Goal: Task Accomplishment & Management: Complete application form

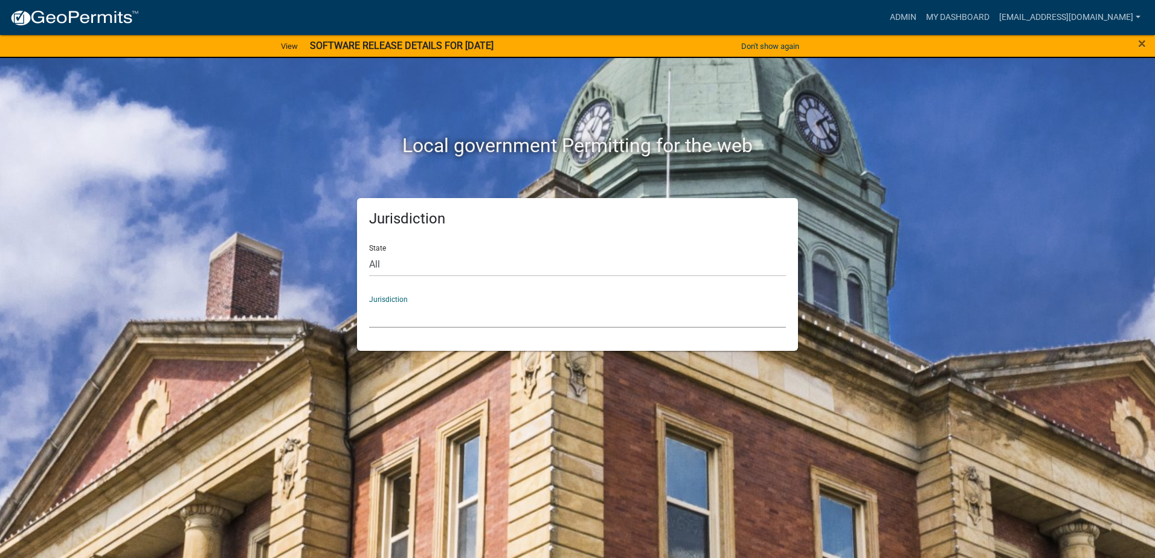
click at [373, 318] on select "[GEOGRAPHIC_DATA], [US_STATE] [GEOGRAPHIC_DATA], [US_STATE][PERSON_NAME][GEOGRA…" at bounding box center [577, 315] width 417 height 25
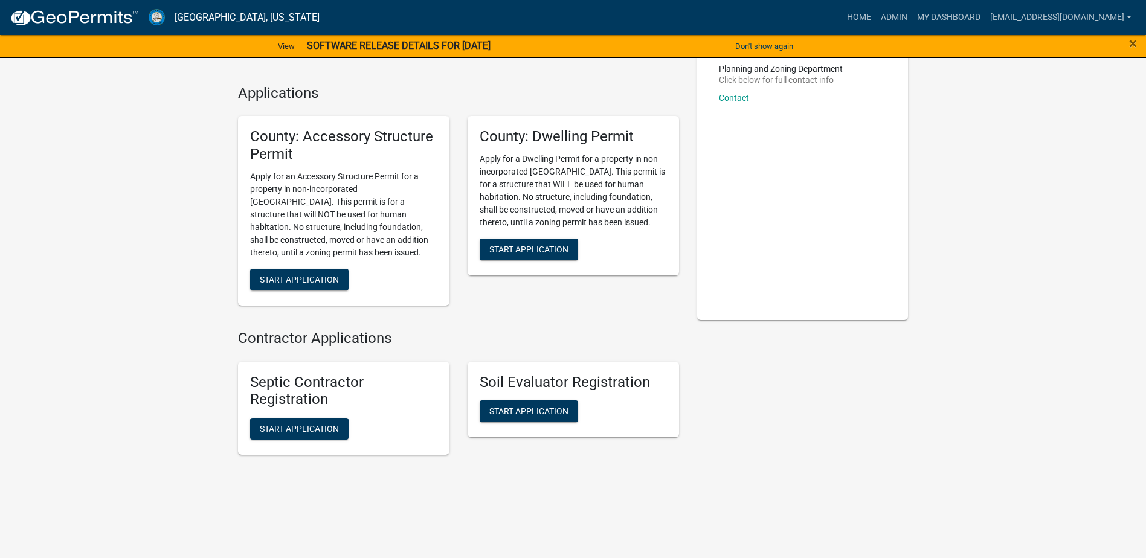
scroll to position [89, 0]
click at [326, 277] on span "Start Application" at bounding box center [299, 279] width 79 height 10
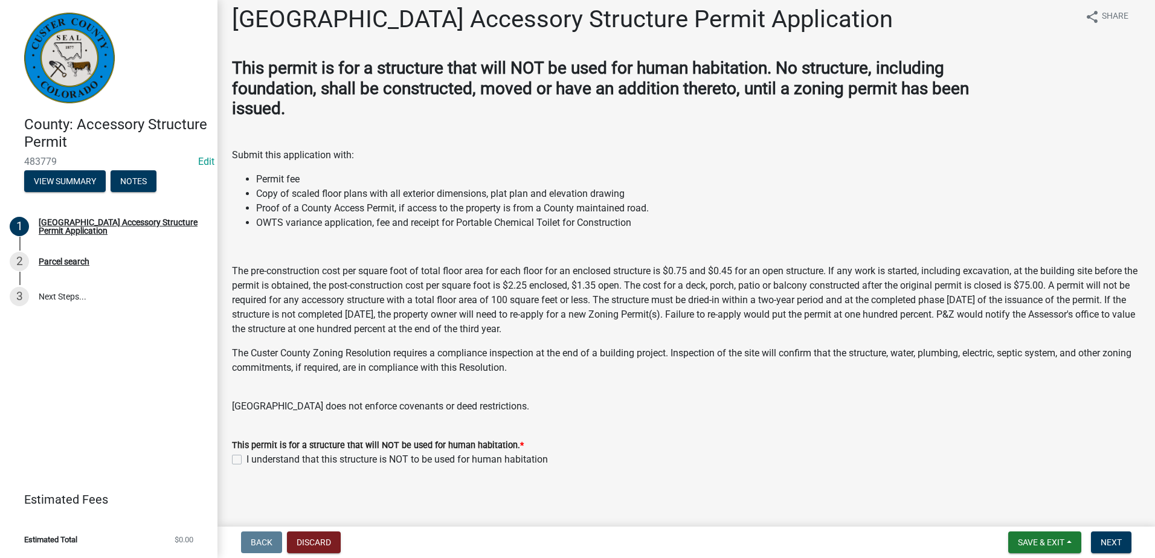
scroll to position [13, 0]
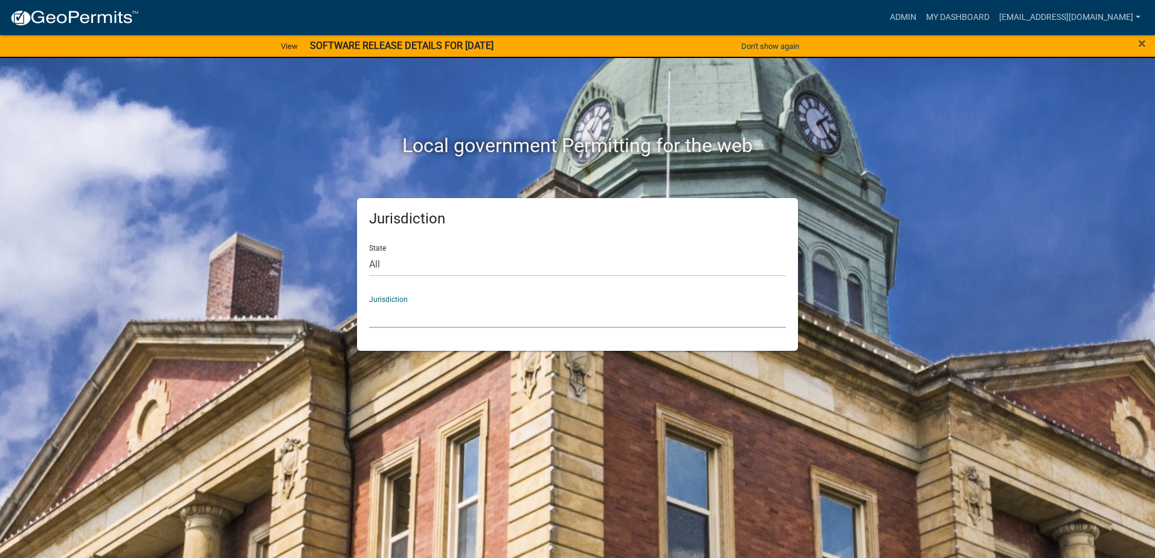
click at [396, 316] on select "[GEOGRAPHIC_DATA], [US_STATE] [GEOGRAPHIC_DATA], [US_STATE][PERSON_NAME][GEOGRA…" at bounding box center [577, 315] width 417 height 25
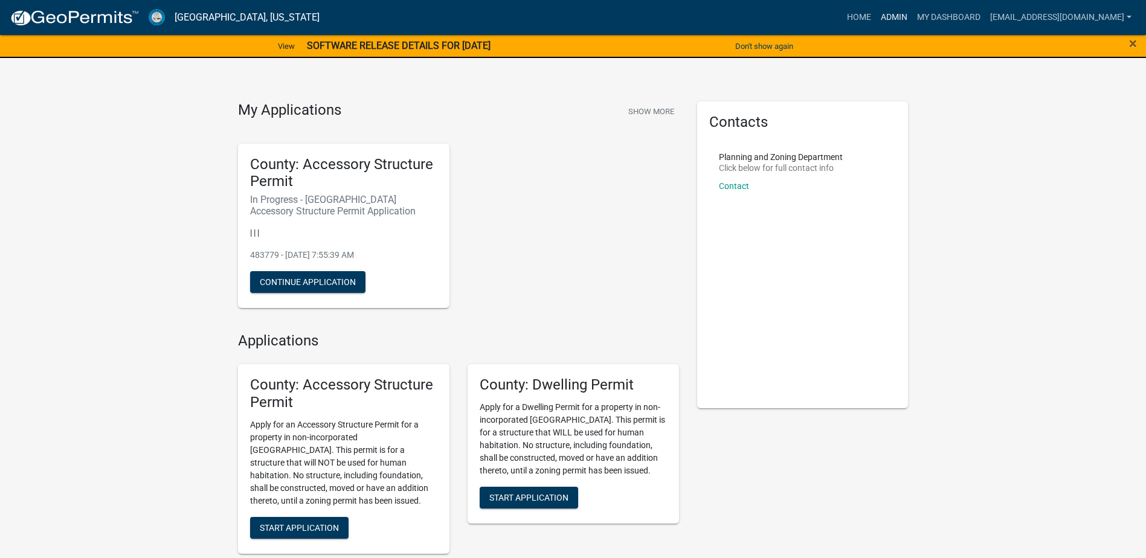
click at [876, 15] on link "Admin" at bounding box center [894, 17] width 36 height 23
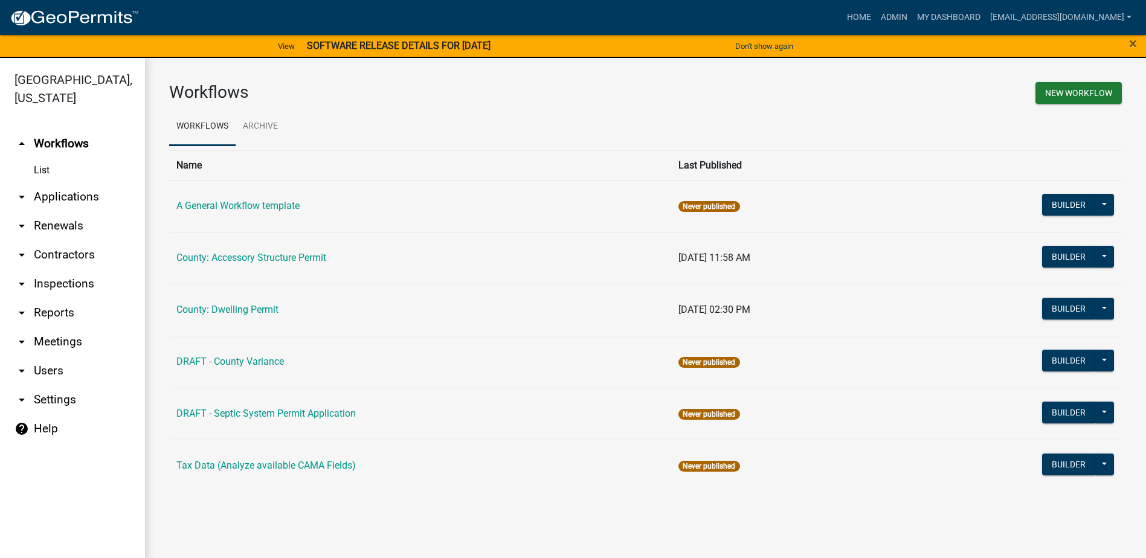
click at [56, 192] on link "arrow_drop_down Applications" at bounding box center [72, 196] width 145 height 29
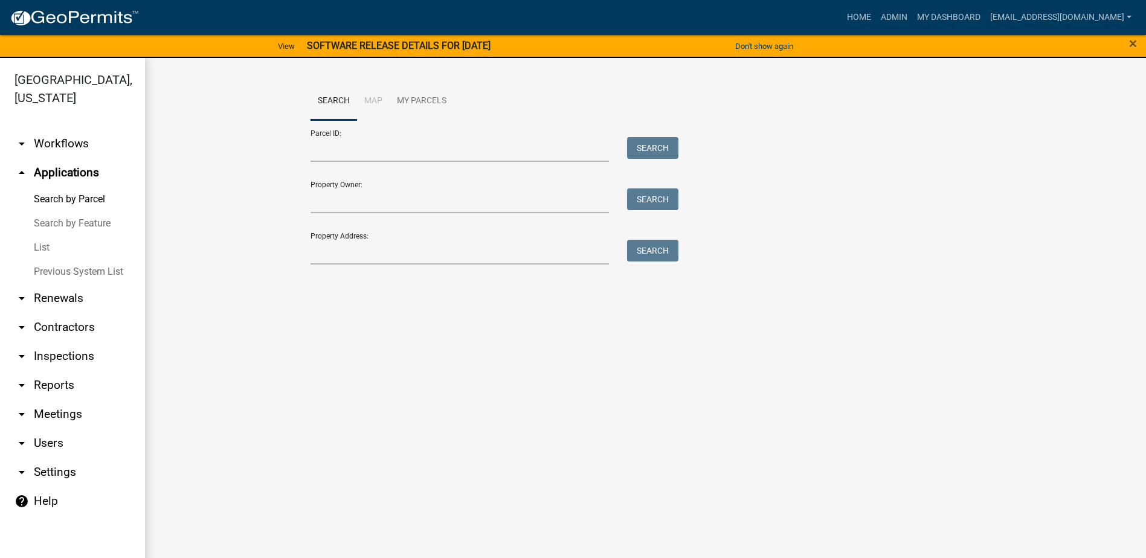
click at [41, 244] on link "List" at bounding box center [72, 248] width 145 height 24
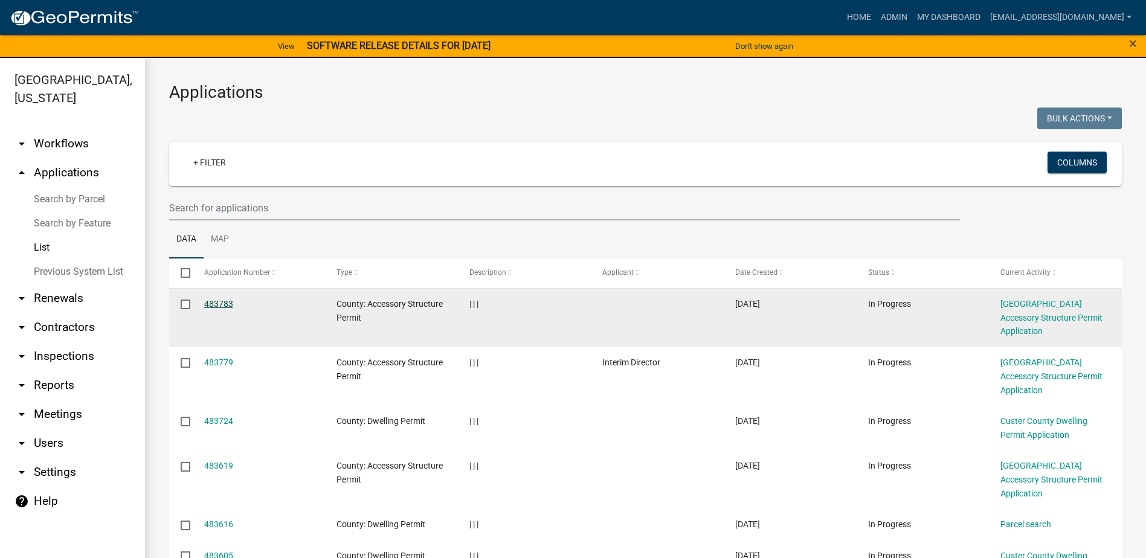
click at [225, 300] on link "483783" at bounding box center [218, 304] width 29 height 10
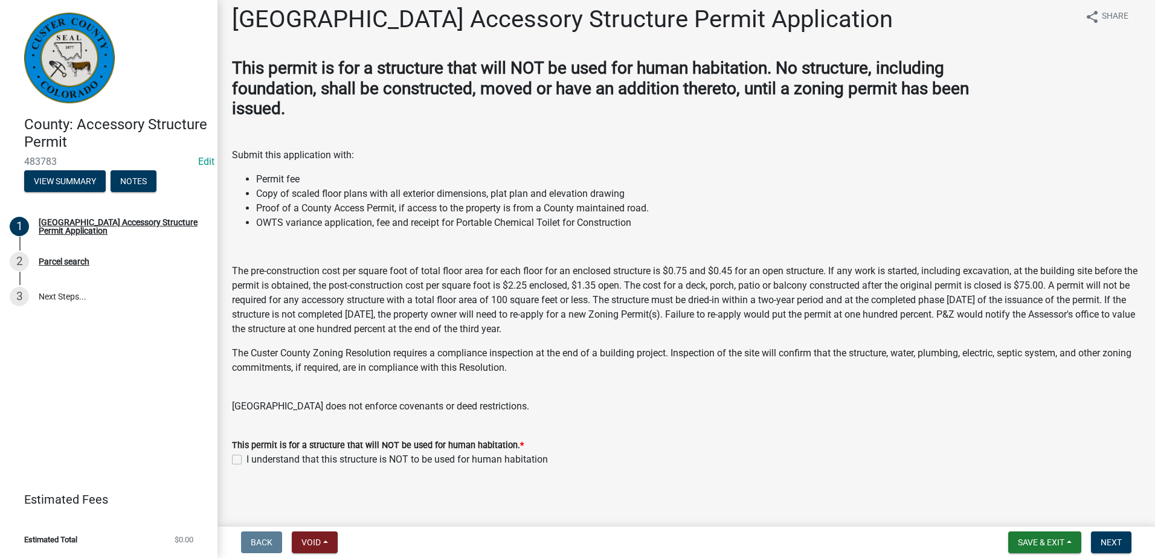
scroll to position [13, 0]
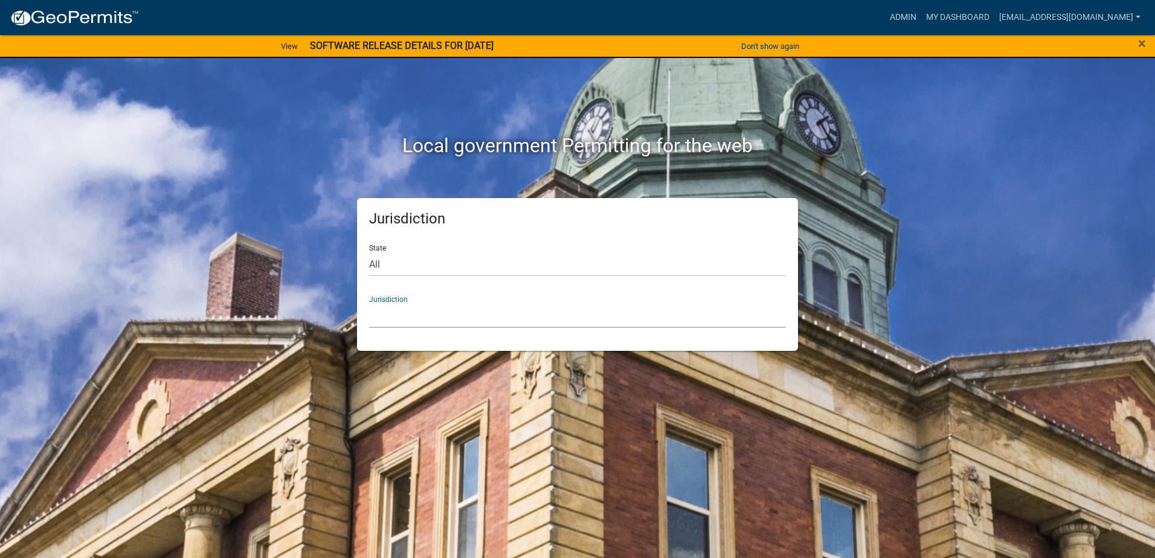
click at [388, 315] on select "[GEOGRAPHIC_DATA], [US_STATE] [GEOGRAPHIC_DATA], [US_STATE][PERSON_NAME][GEOGRA…" at bounding box center [577, 315] width 417 height 25
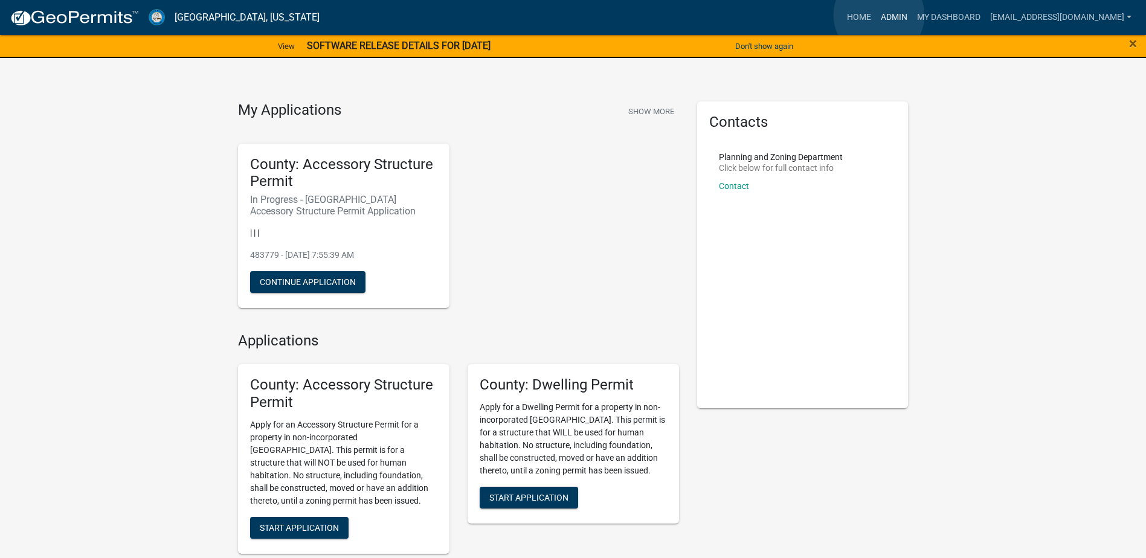
click at [879, 14] on link "Admin" at bounding box center [894, 17] width 36 height 23
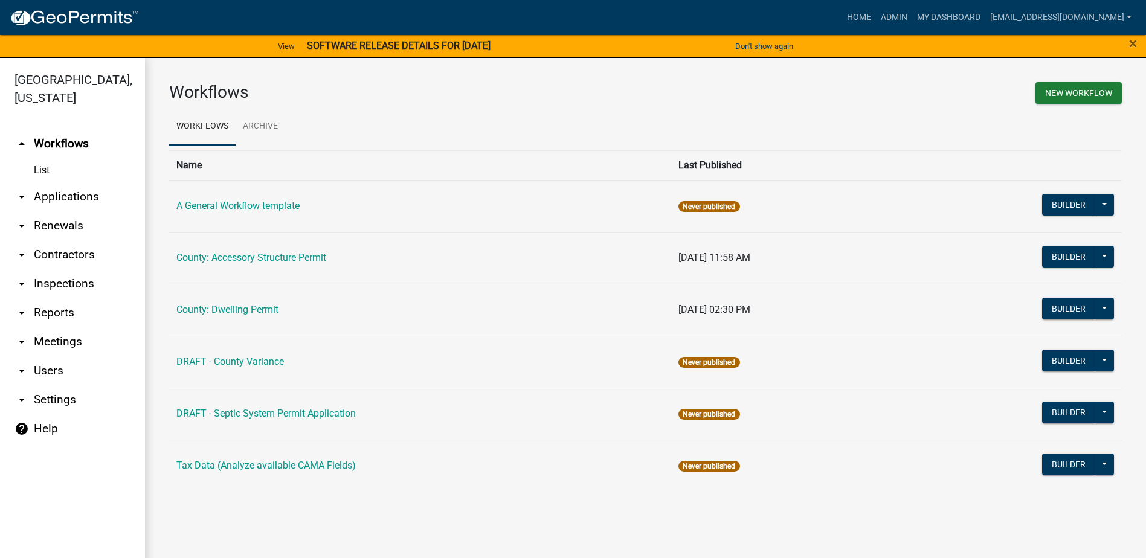
click at [69, 193] on link "arrow_drop_down Applications" at bounding box center [72, 196] width 145 height 29
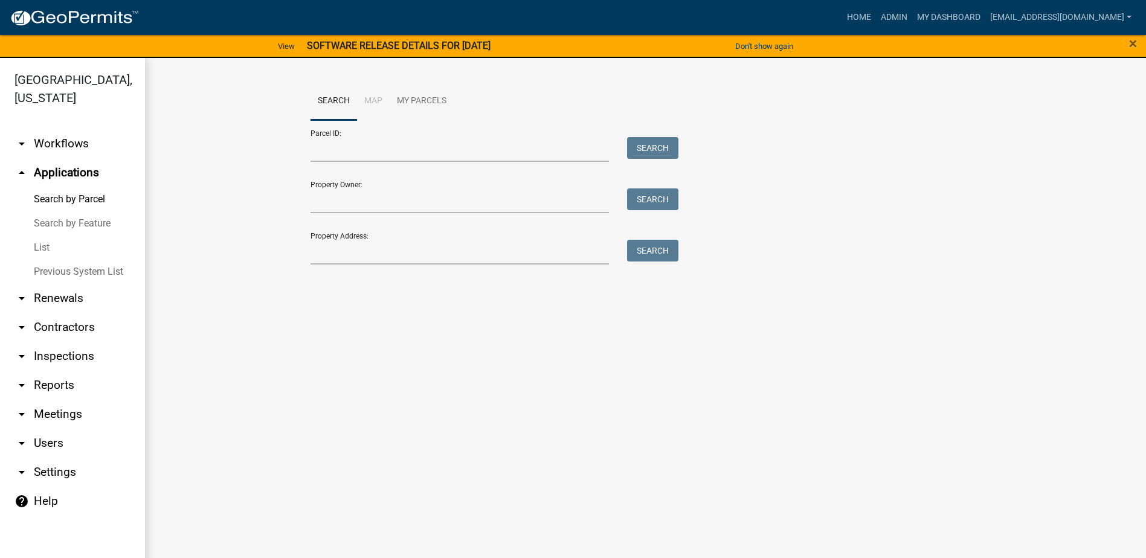
click at [43, 246] on link "List" at bounding box center [72, 248] width 145 height 24
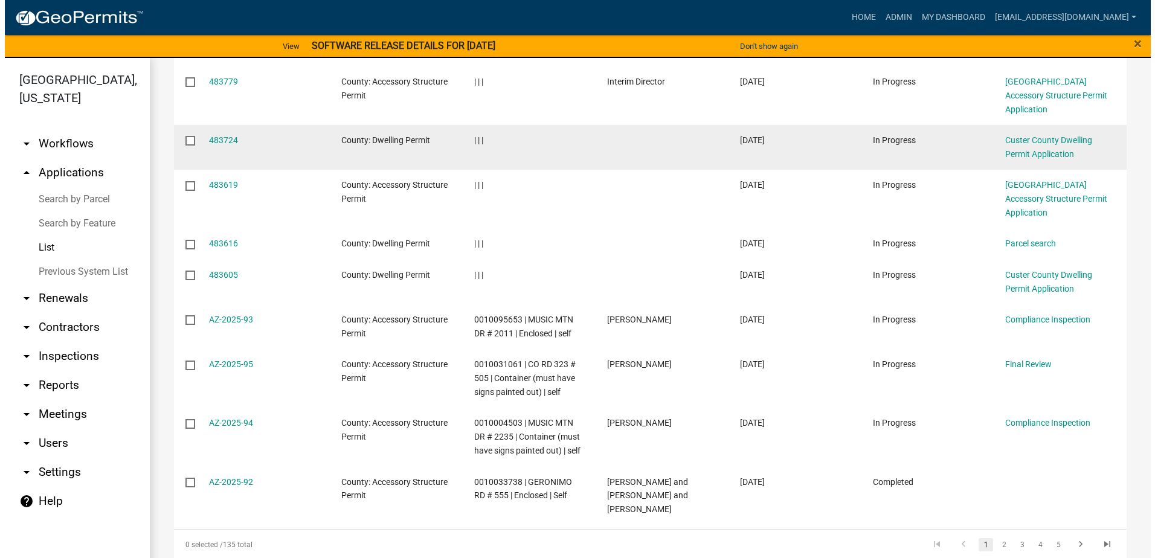
scroll to position [303, 0]
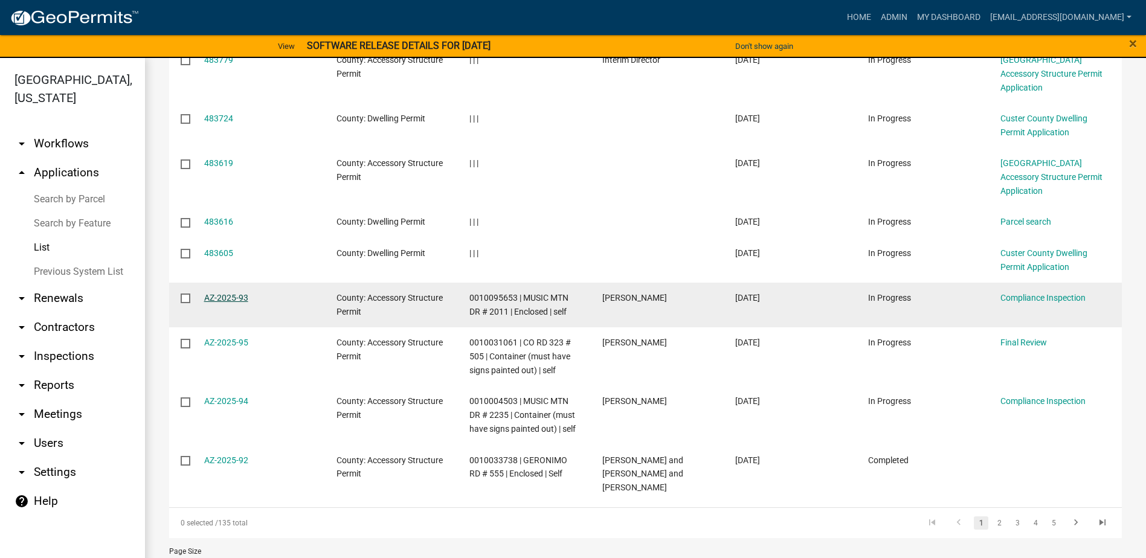
click at [216, 293] on link "AZ-2025-93" at bounding box center [226, 298] width 44 height 10
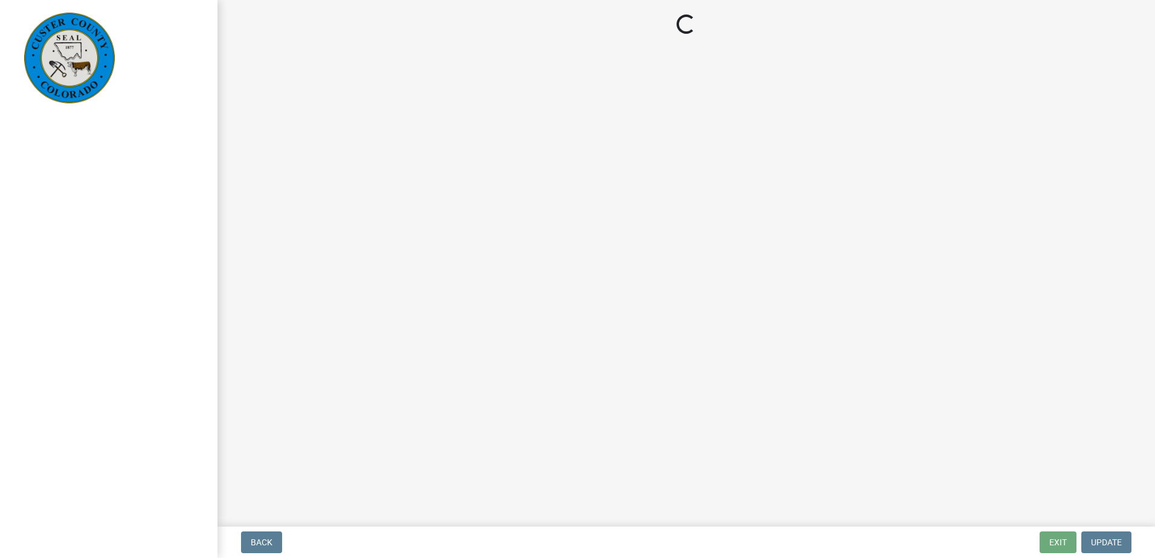
select select "cd09b013-b94f-4524-a046-a3f04ce1867e"
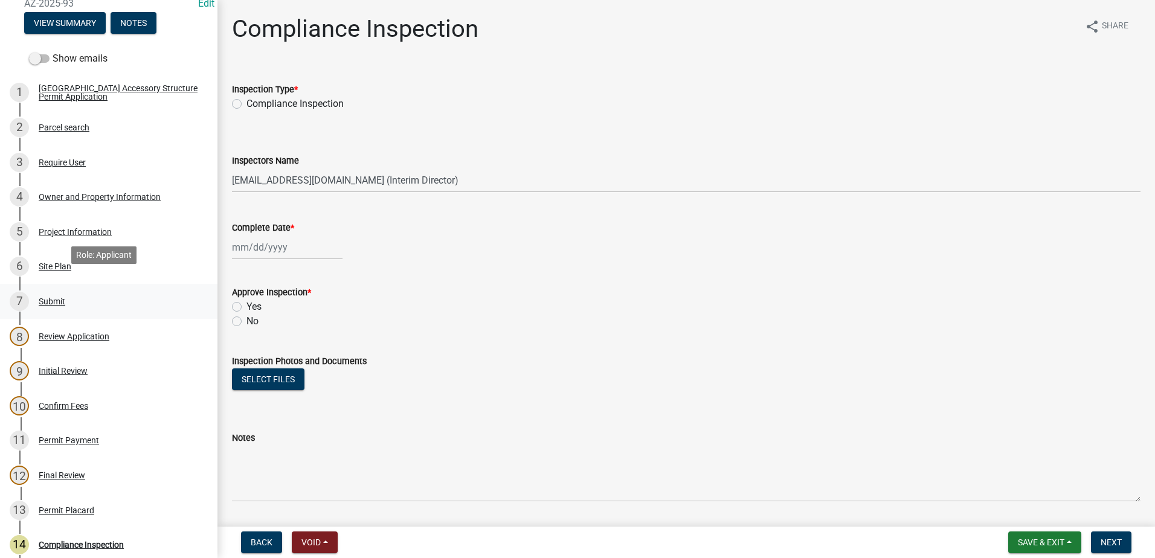
scroll to position [181, 0]
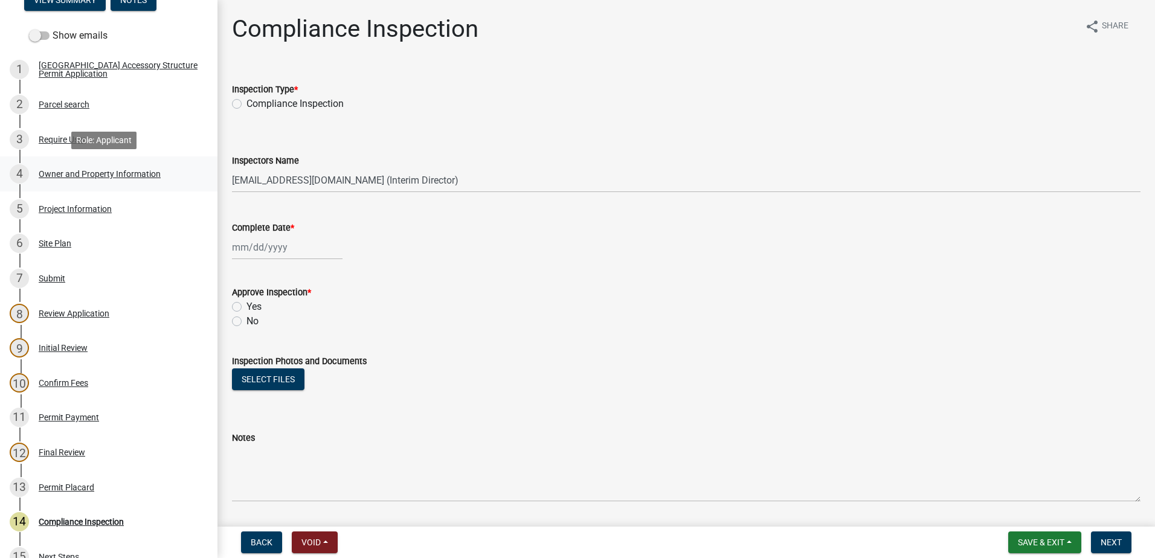
click at [87, 170] on div "Owner and Property Information" at bounding box center [100, 174] width 122 height 8
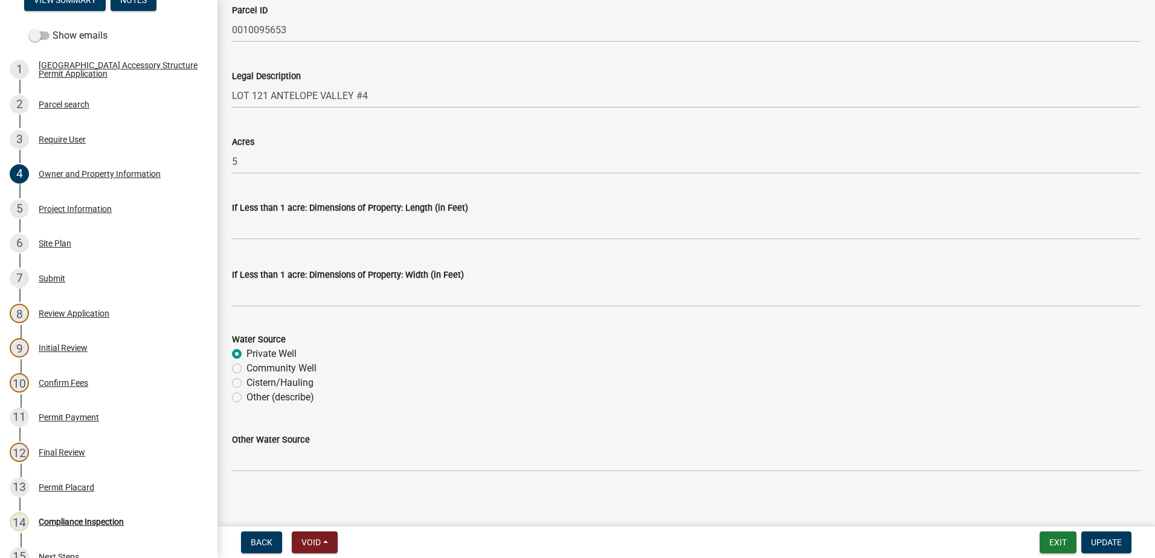
scroll to position [950, 0]
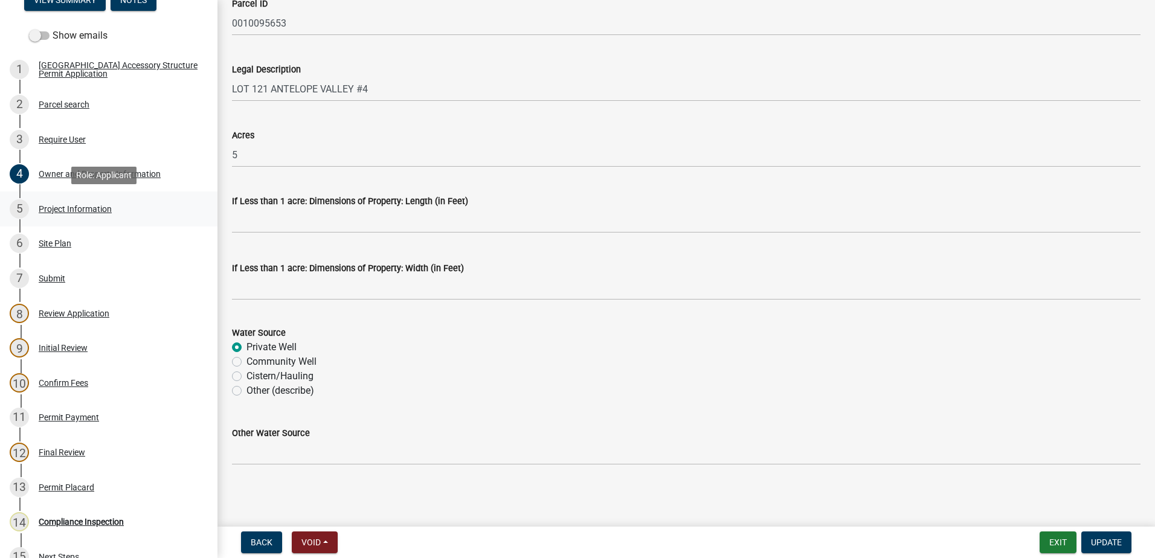
click at [63, 206] on div "Project Information" at bounding box center [75, 209] width 73 height 8
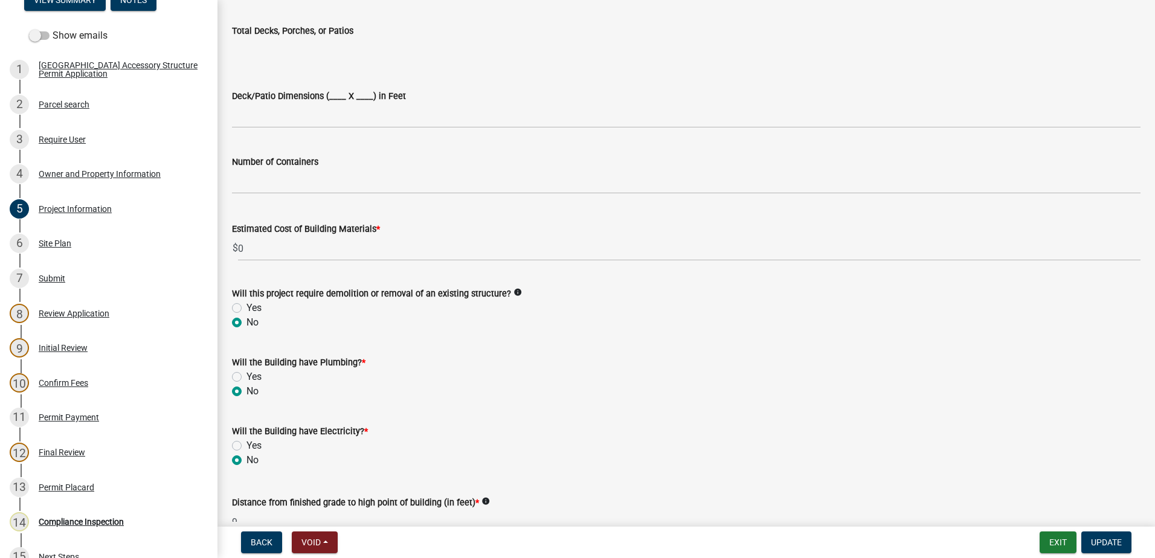
scroll to position [725, 0]
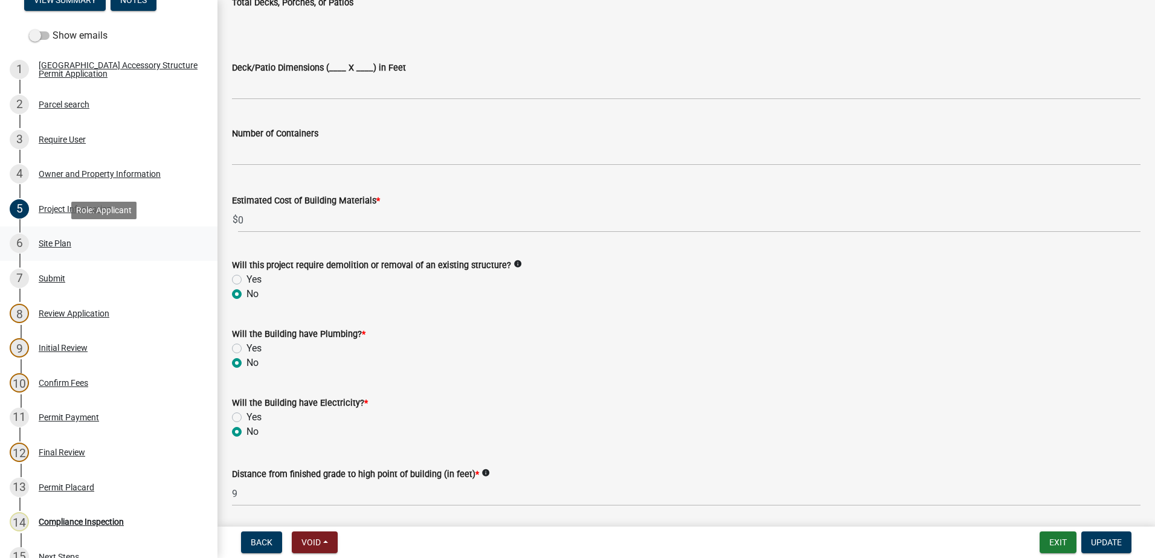
click at [56, 240] on div "Site Plan" at bounding box center [55, 243] width 33 height 8
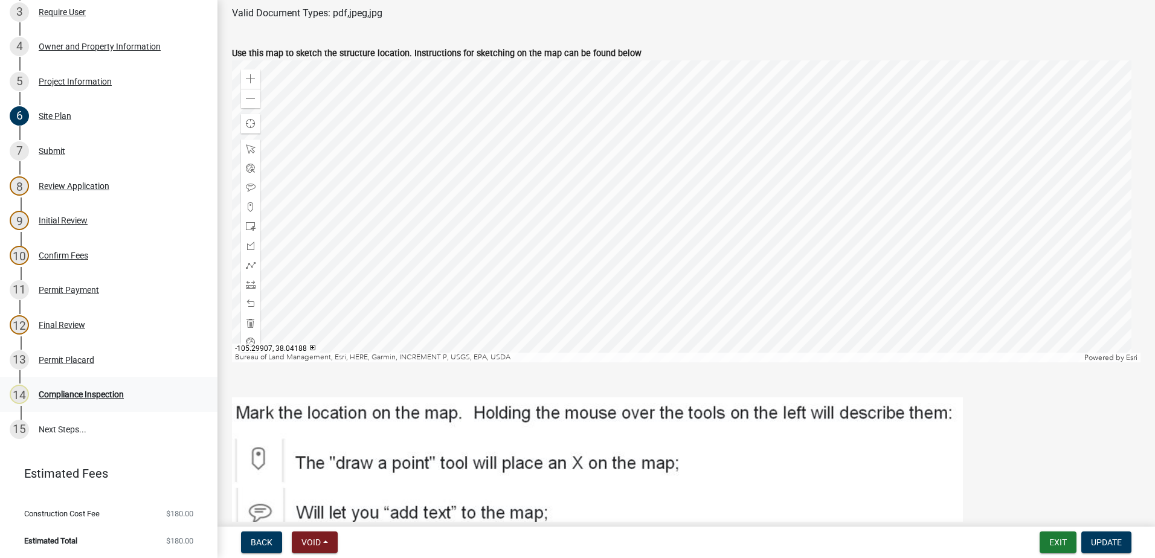
scroll to position [310, 0]
